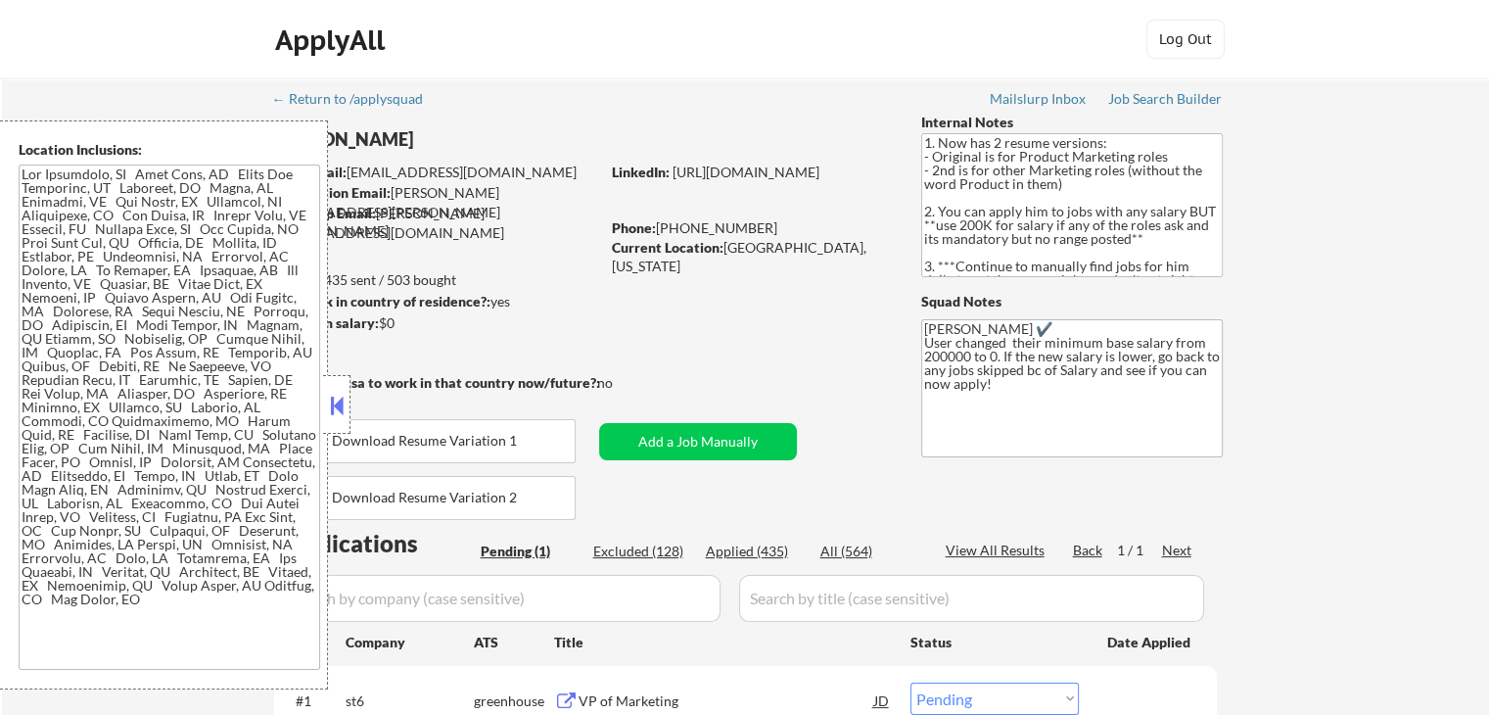
click at [344, 411] on button at bounding box center [337, 405] width 22 height 29
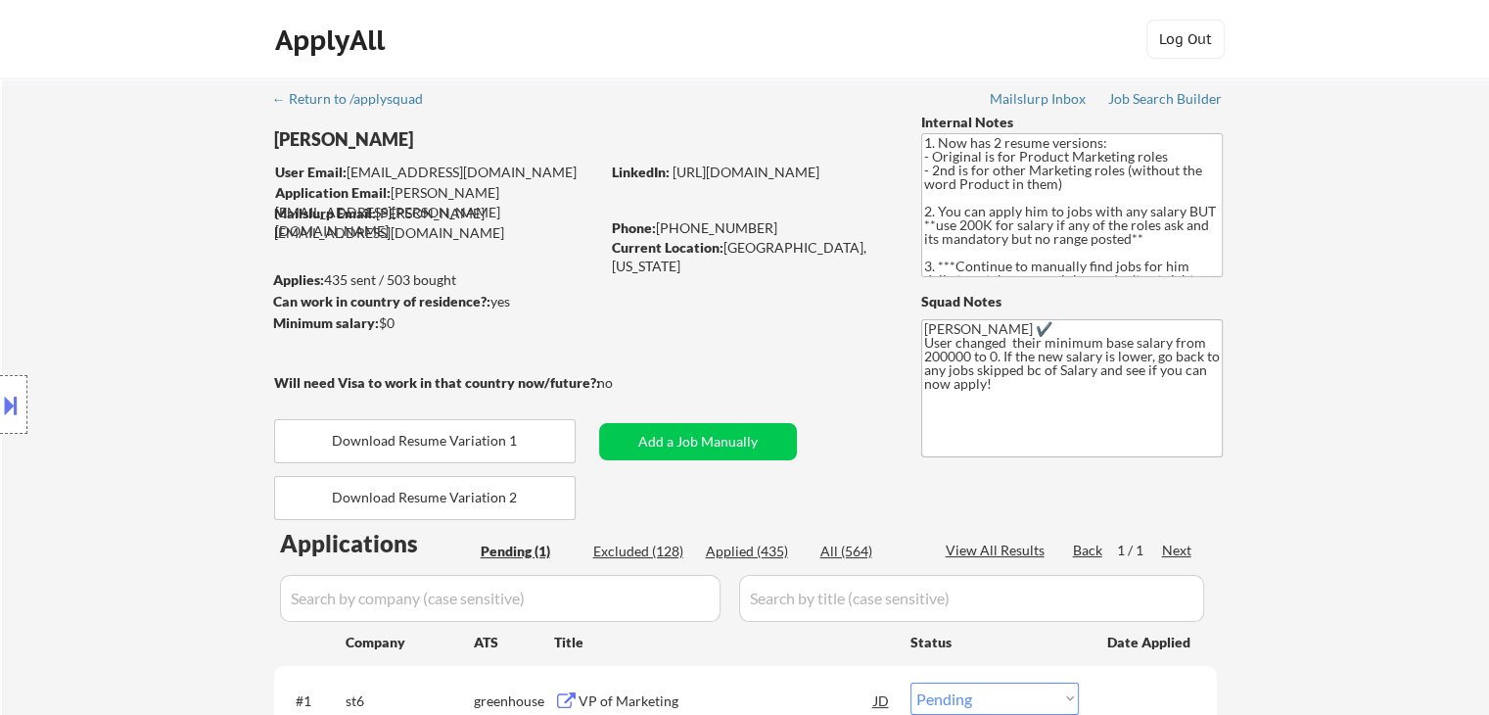
drag, startPoint x: 172, startPoint y: 306, endPoint x: 184, endPoint y: 304, distance: 12.1
click at [172, 305] on div "Location Inclusions:" at bounding box center [175, 404] width 351 height 569
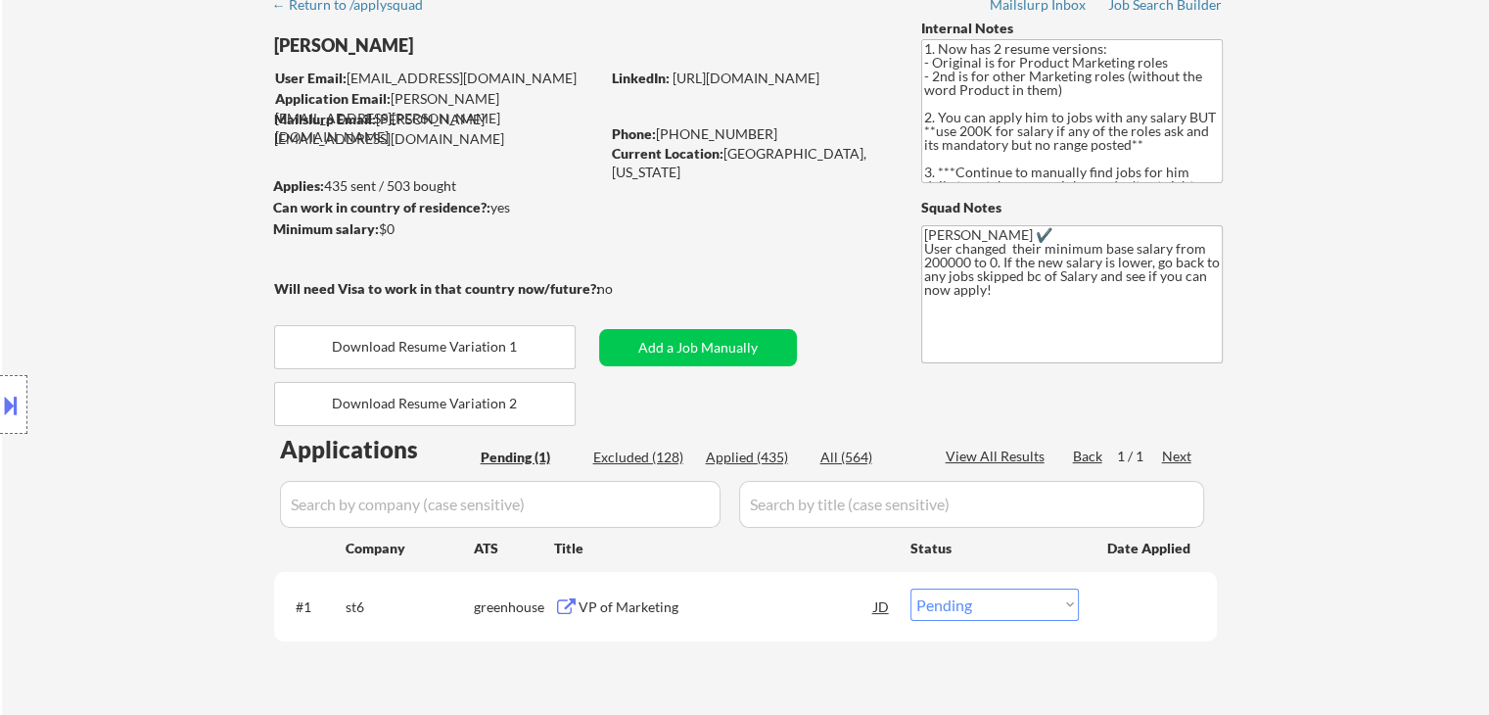
scroll to position [196, 0]
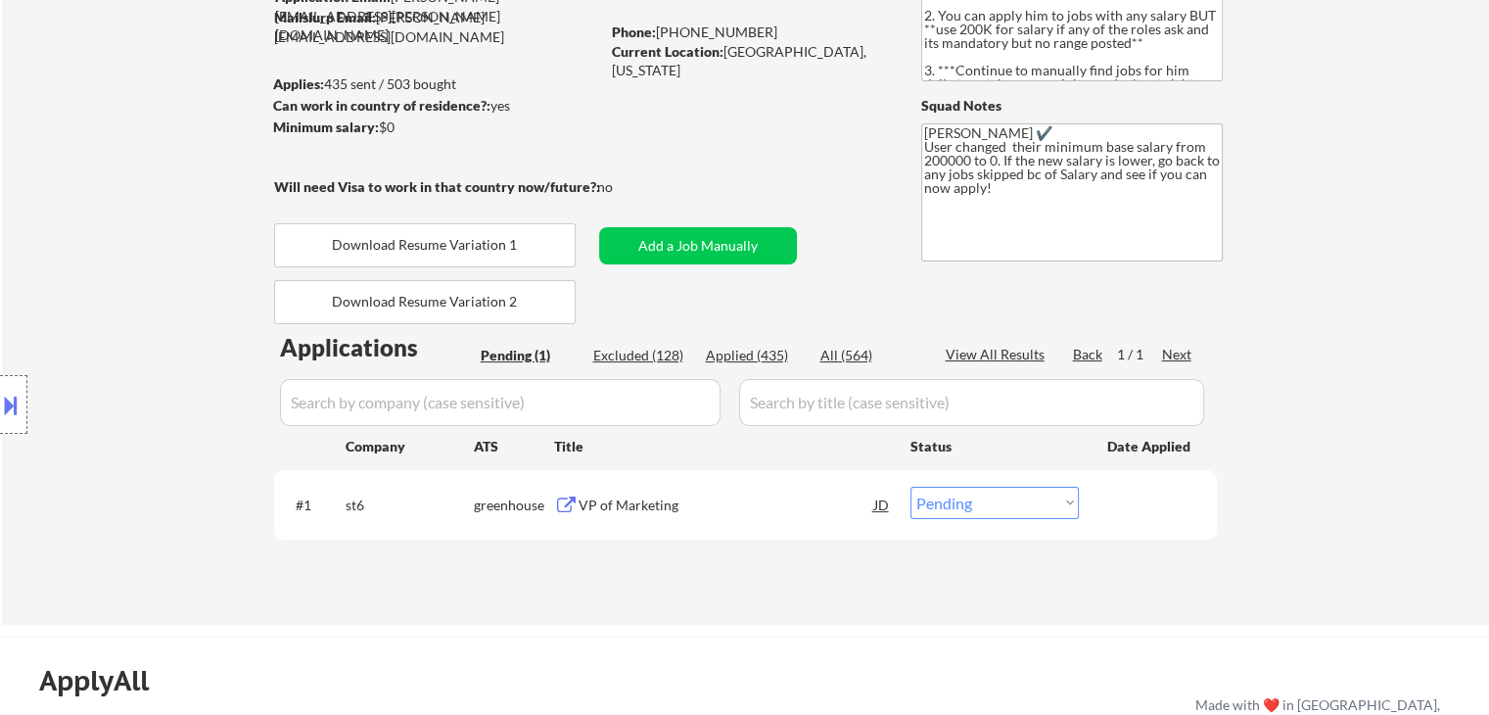
click at [187, 303] on div "Location Inclusions:" at bounding box center [175, 404] width 351 height 569
click at [938, 561] on div "Applications Pending (1) Excluded (128) Applied (435) All (564) View All Result…" at bounding box center [745, 459] width 943 height 257
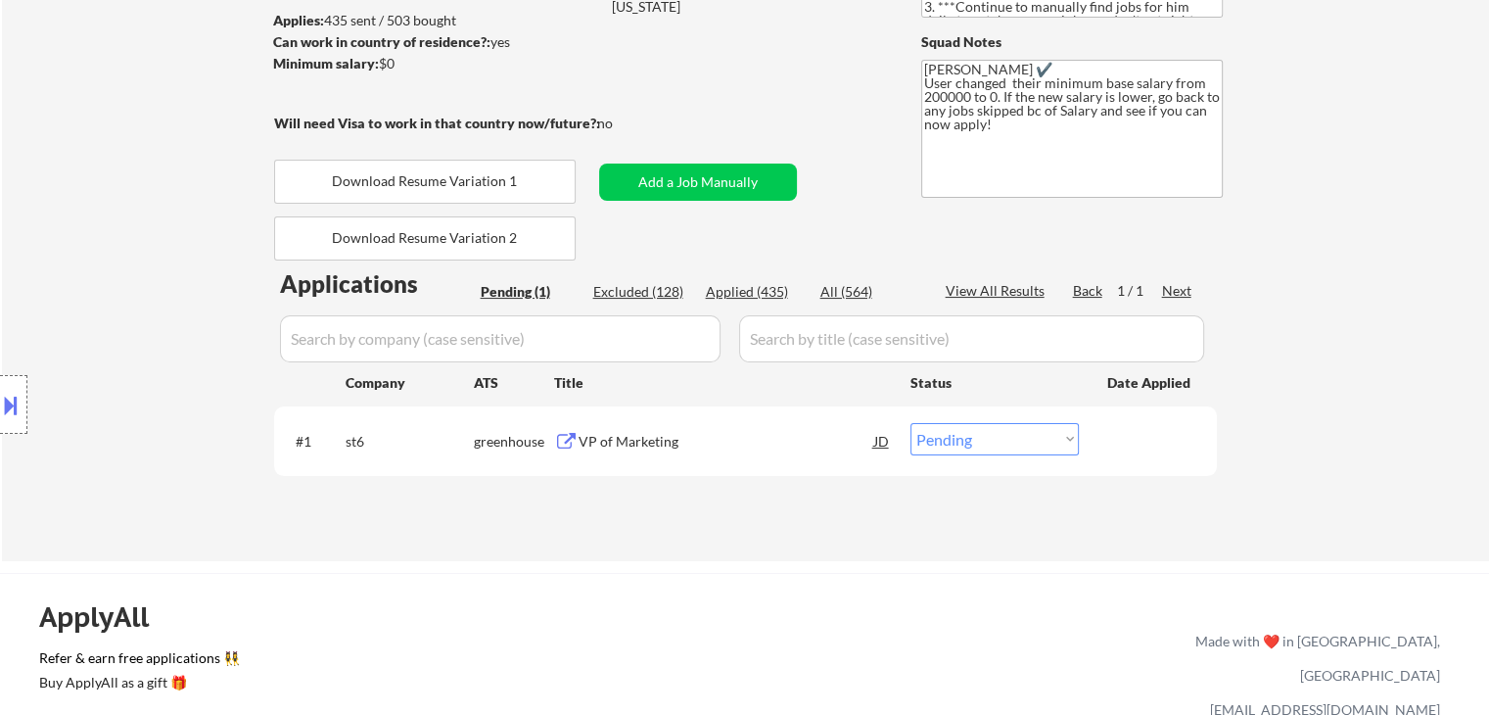
scroll to position [294, 0]
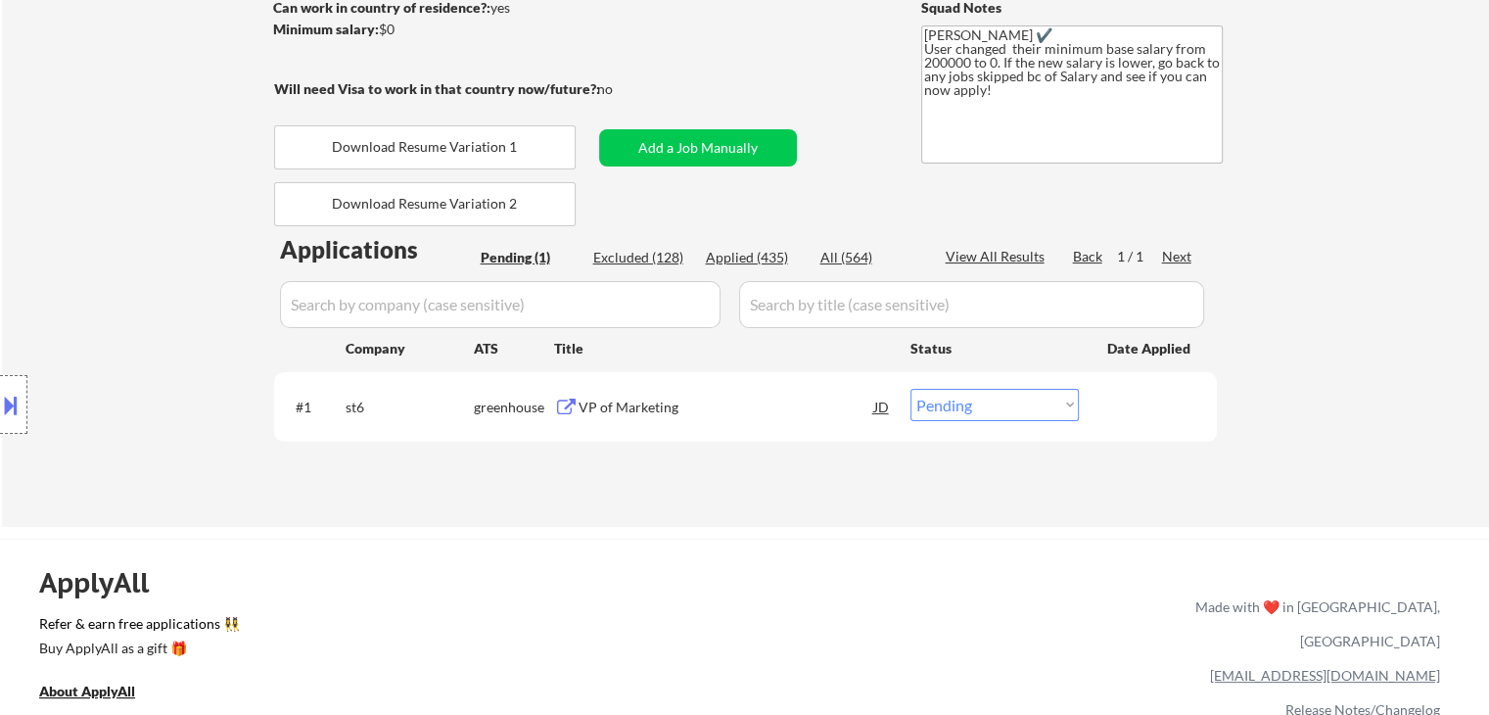
drag, startPoint x: 178, startPoint y: 337, endPoint x: 327, endPoint y: 368, distance: 152.1
click at [178, 335] on div "Location Inclusions:" at bounding box center [175, 404] width 351 height 569
click at [622, 399] on div "VP of Marketing" at bounding box center [727, 408] width 296 height 20
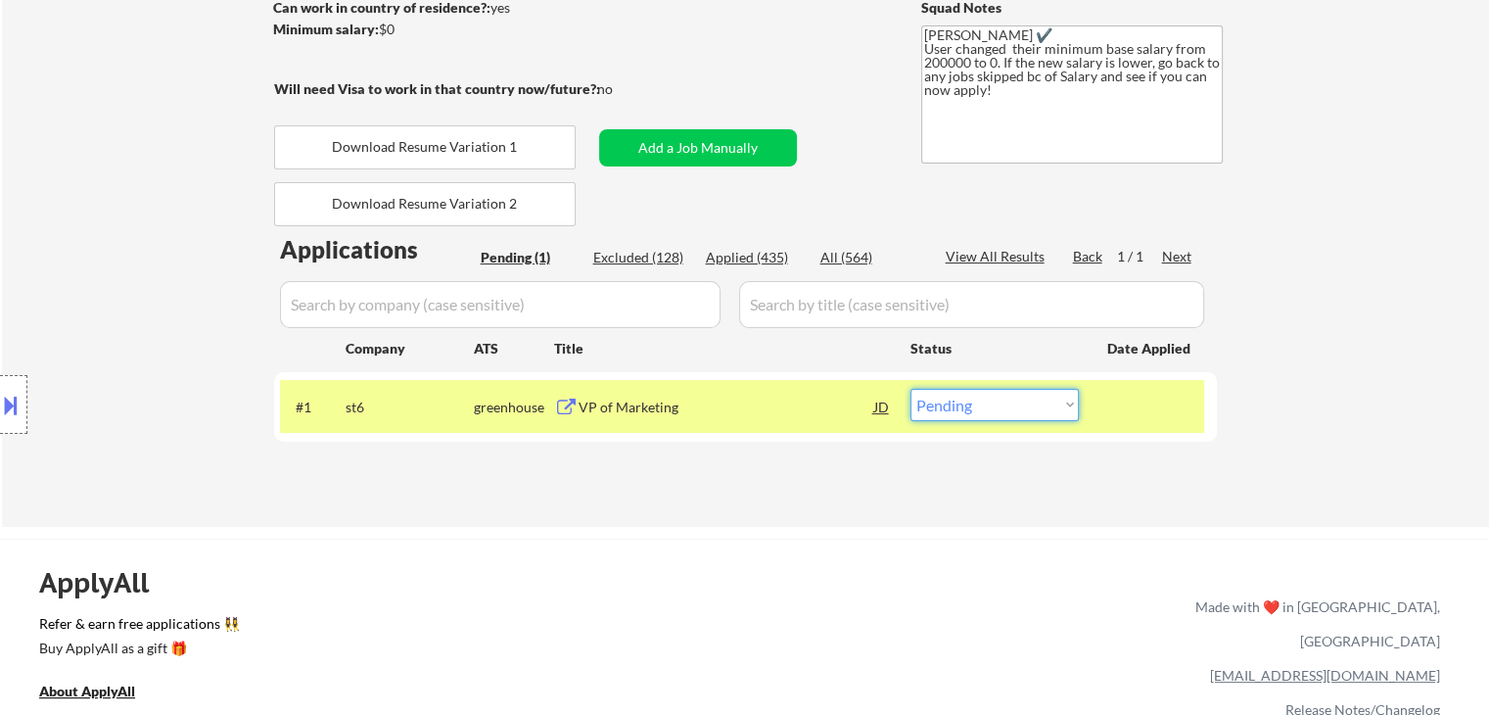
click at [952, 413] on select "Choose an option... Pending Applied Excluded (Questions) Excluded (Expired) Exc…" at bounding box center [995, 405] width 168 height 32
select select ""applied""
click at [911, 389] on select "Choose an option... Pending Applied Excluded (Questions) Excluded (Expired) Exc…" at bounding box center [995, 405] width 168 height 32
click at [111, 264] on div "Location Inclusions:" at bounding box center [175, 404] width 351 height 569
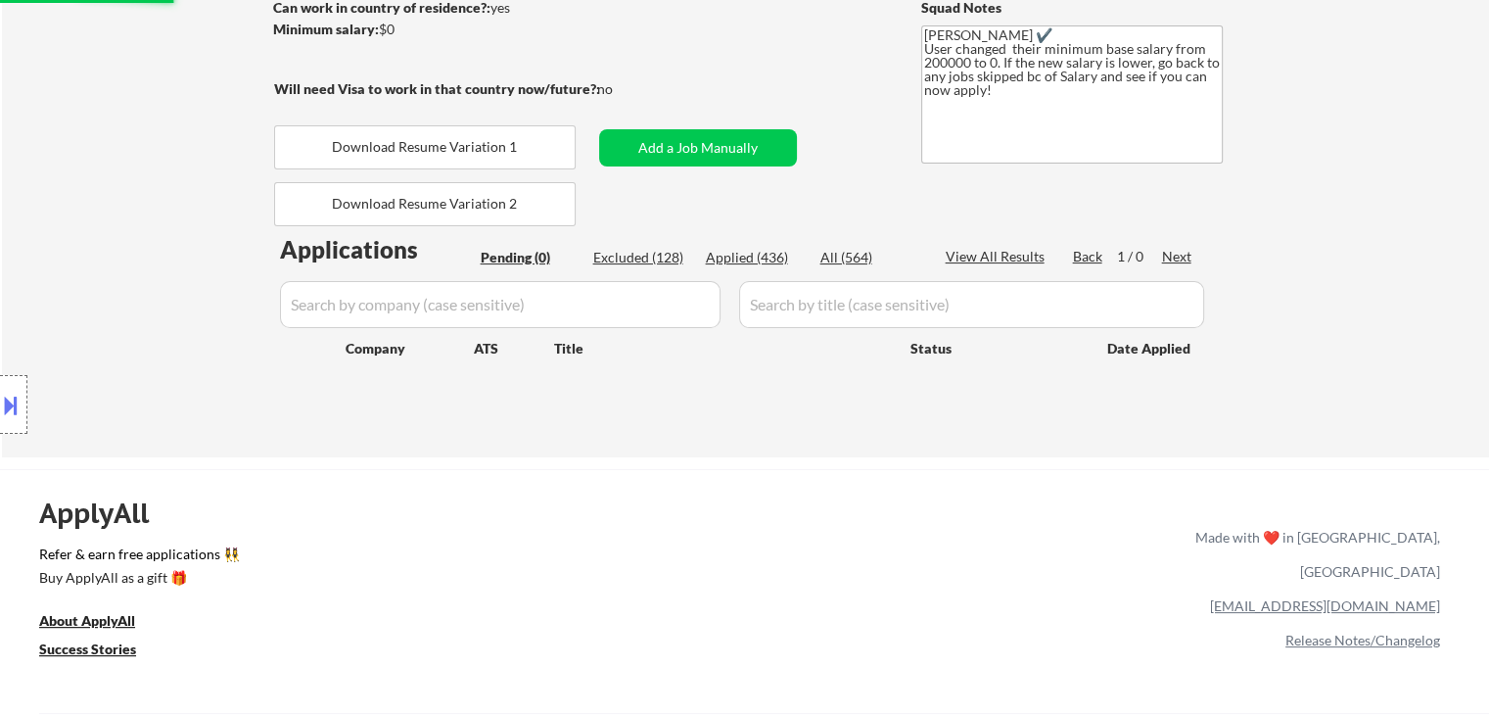
click at [111, 262] on div "Location Inclusions:" at bounding box center [175, 404] width 351 height 569
drag, startPoint x: 585, startPoint y: 346, endPoint x: 351, endPoint y: 350, distance: 234.0
click at [351, 350] on div "Company ATS Title Status Date Applied" at bounding box center [745, 347] width 898 height 35
click at [286, 369] on div "Location Inclusions:" at bounding box center [175, 404] width 351 height 569
click at [218, 291] on div "Location Inclusions:" at bounding box center [175, 404] width 351 height 569
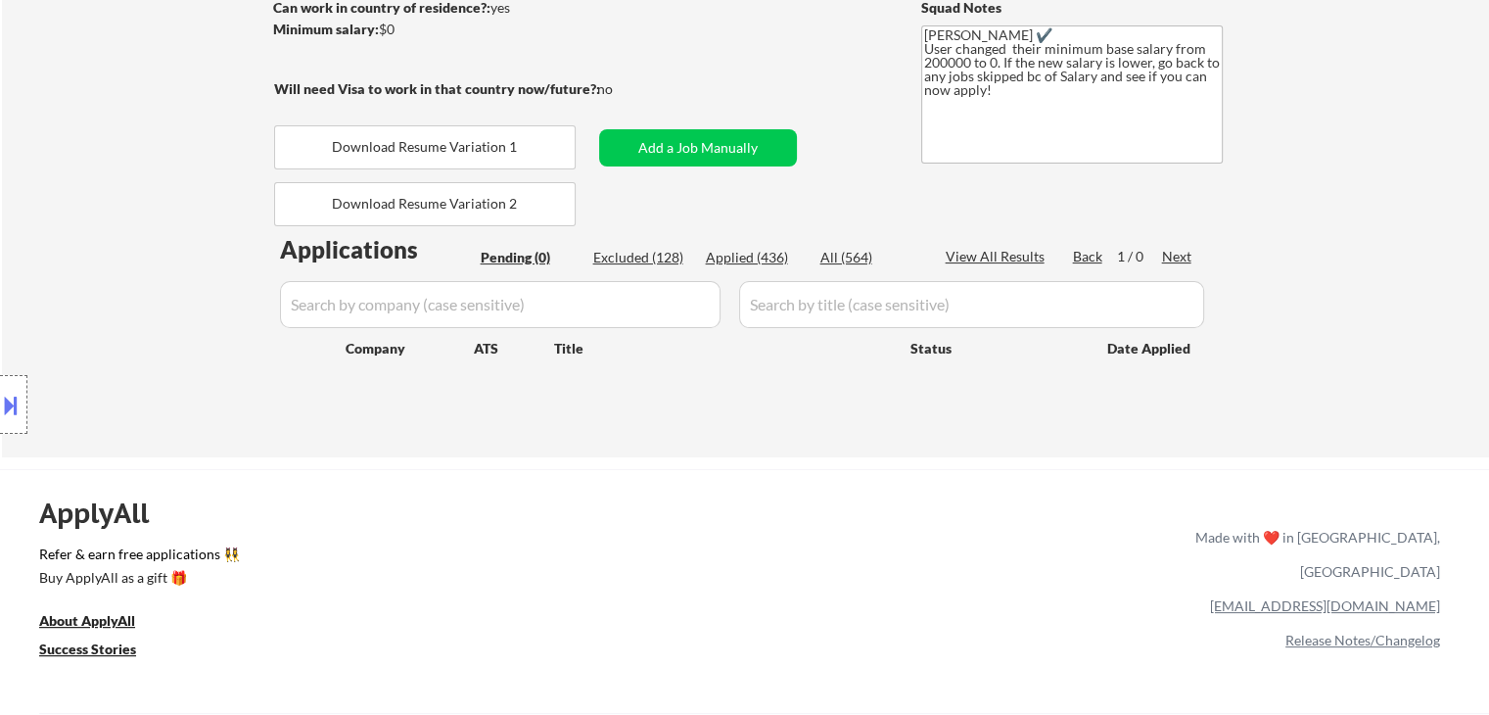
click at [218, 291] on div "Location Inclusions:" at bounding box center [175, 404] width 351 height 569
click at [153, 309] on div "Location Inclusions:" at bounding box center [175, 404] width 351 height 569
click at [145, 285] on div "Location Inclusions:" at bounding box center [175, 404] width 351 height 569
click at [151, 255] on div "Location Inclusions:" at bounding box center [175, 404] width 351 height 569
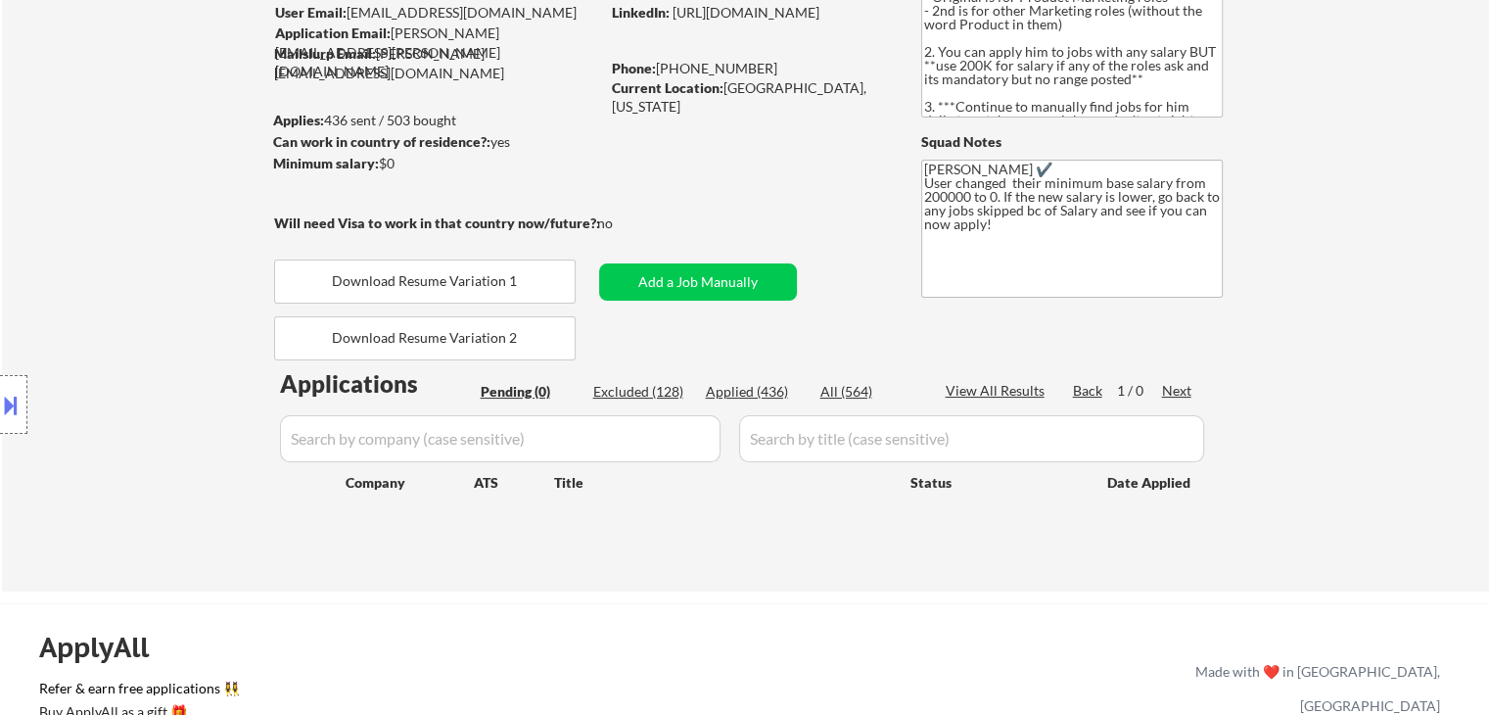
scroll to position [98, 0]
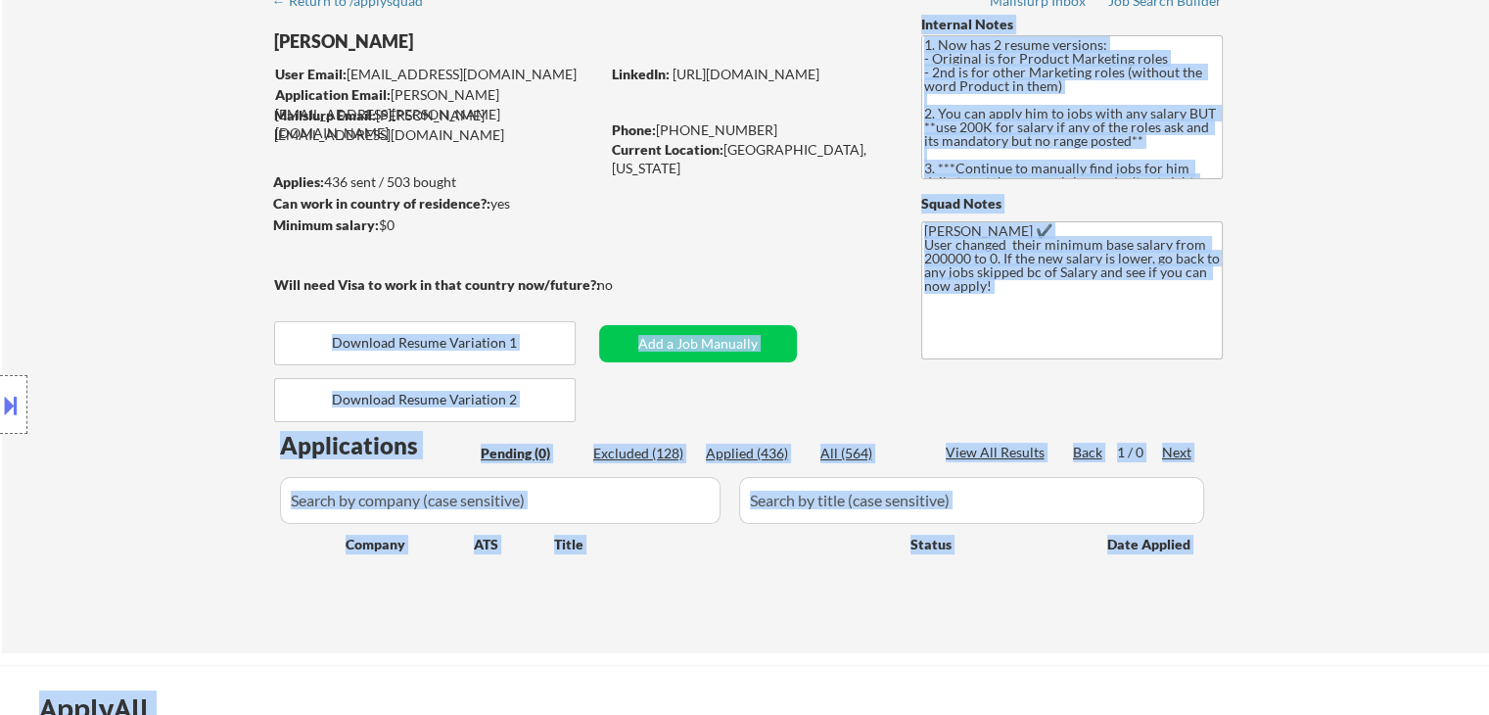
drag, startPoint x: 582, startPoint y: 279, endPoint x: 278, endPoint y: 277, distance: 303.5
click at [278, 277] on body "← Return to /applysquad Mailslurp Inbox Job Search Builder [PERSON_NAME] User E…" at bounding box center [744, 259] width 1489 height 715
click at [129, 278] on div "Location Inclusions:" at bounding box center [175, 404] width 351 height 569
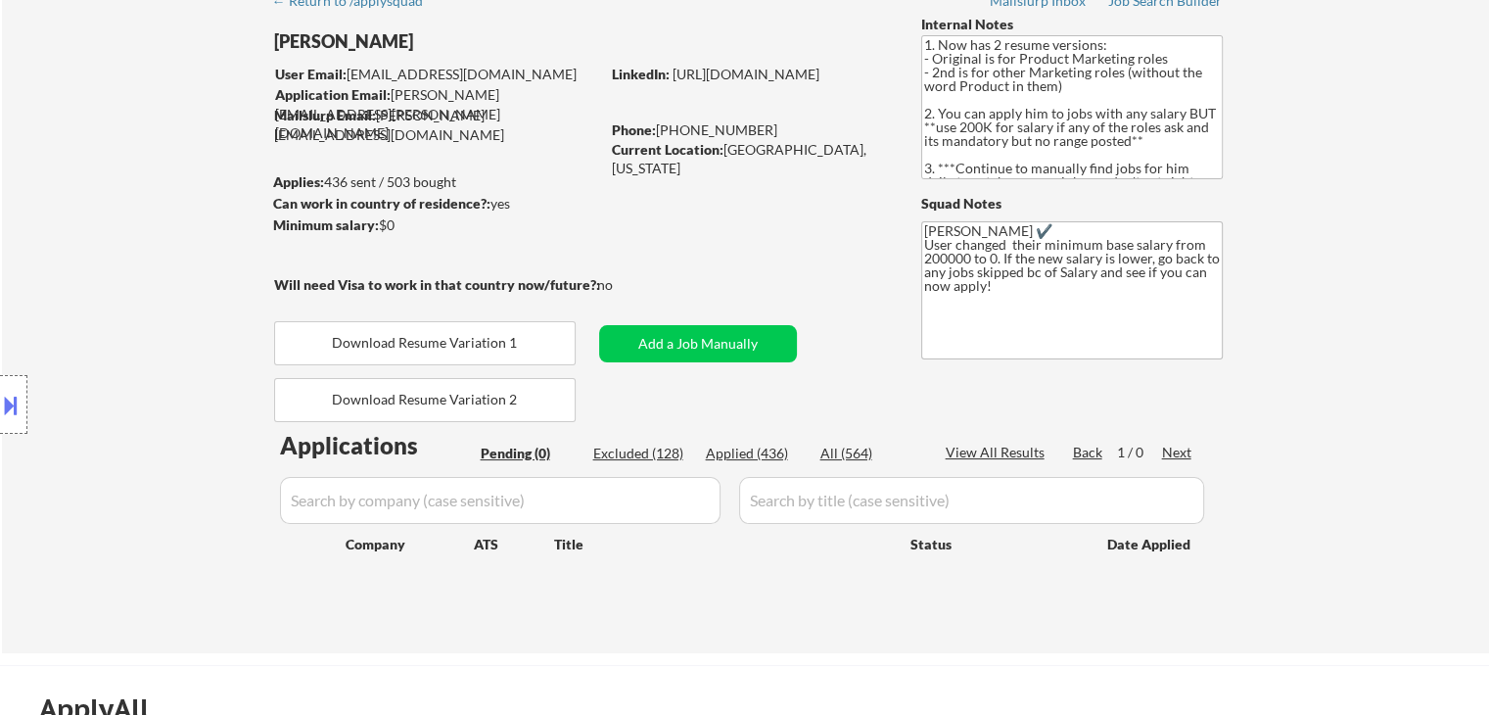
click at [129, 257] on div "Location Inclusions:" at bounding box center [175, 404] width 351 height 569
click at [125, 254] on div "Location Inclusions:" at bounding box center [175, 404] width 351 height 569
click at [140, 234] on div "Location Inclusions:" at bounding box center [175, 404] width 351 height 569
click at [74, 247] on div "Location Inclusions:" at bounding box center [175, 404] width 351 height 569
click at [57, 192] on div "Location Inclusions:" at bounding box center [175, 404] width 351 height 569
